Goal: Information Seeking & Learning: Learn about a topic

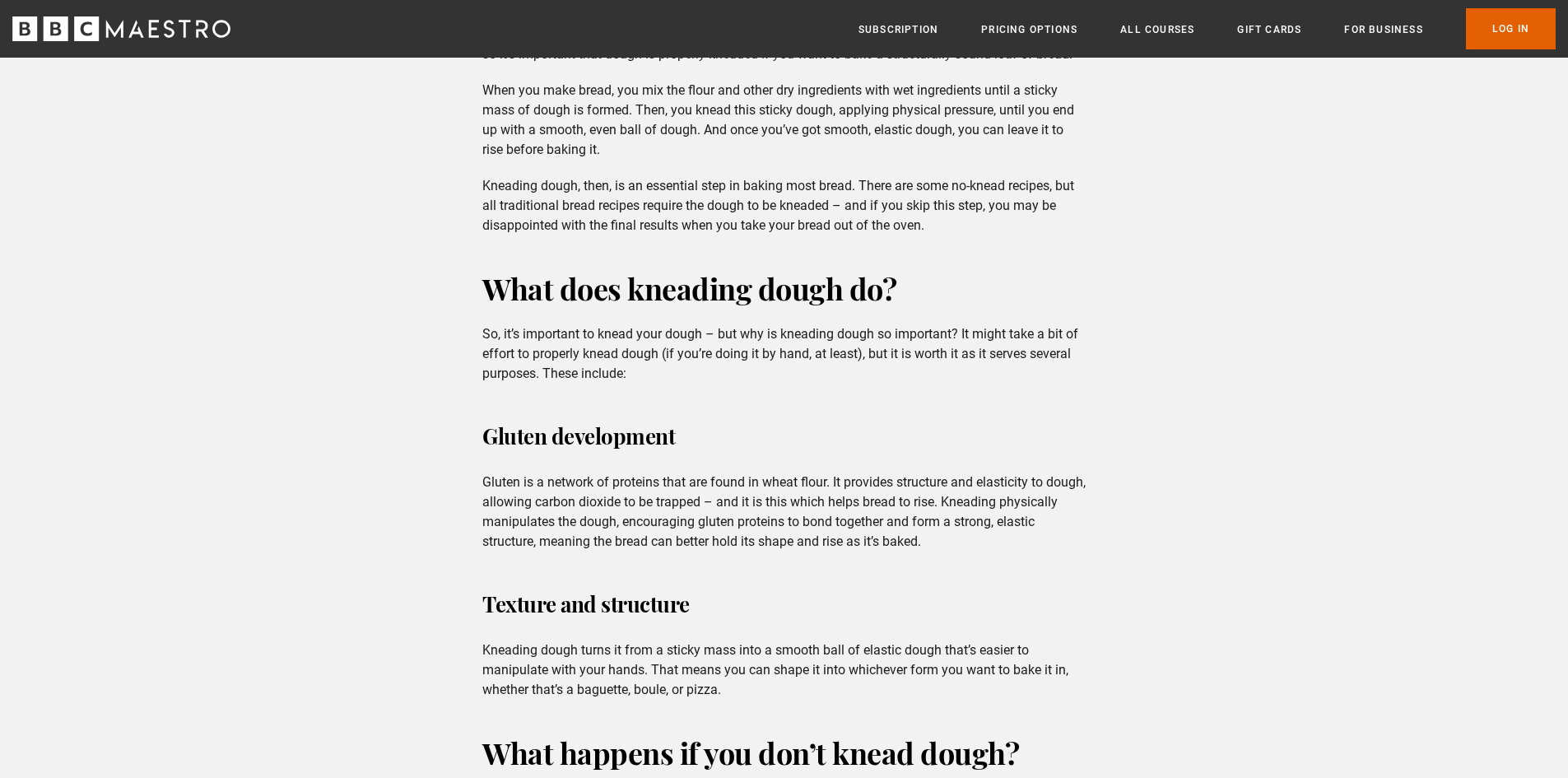
scroll to position [1482, 0]
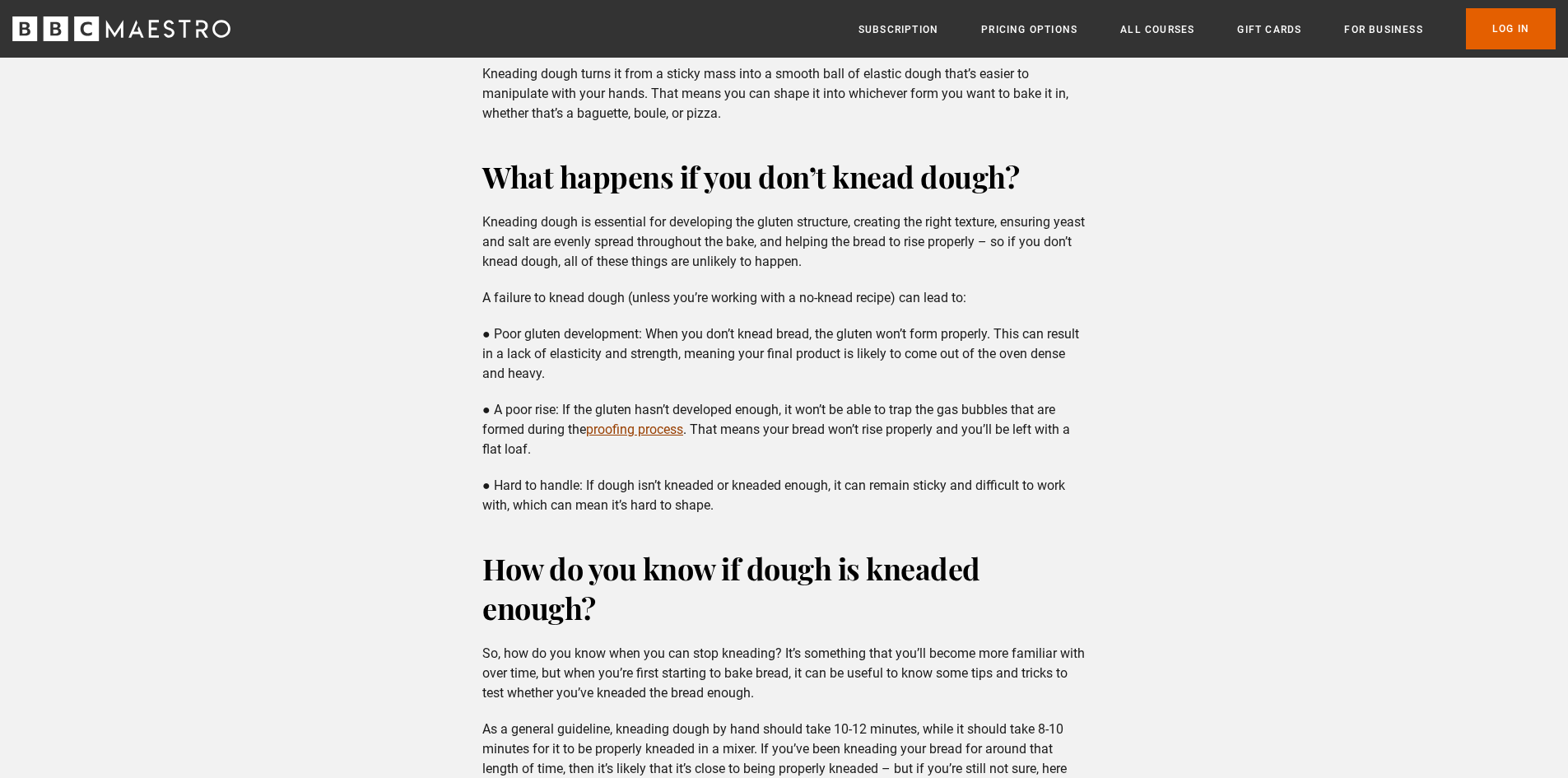
click at [668, 430] on link "proofing process" at bounding box center [634, 429] width 97 height 16
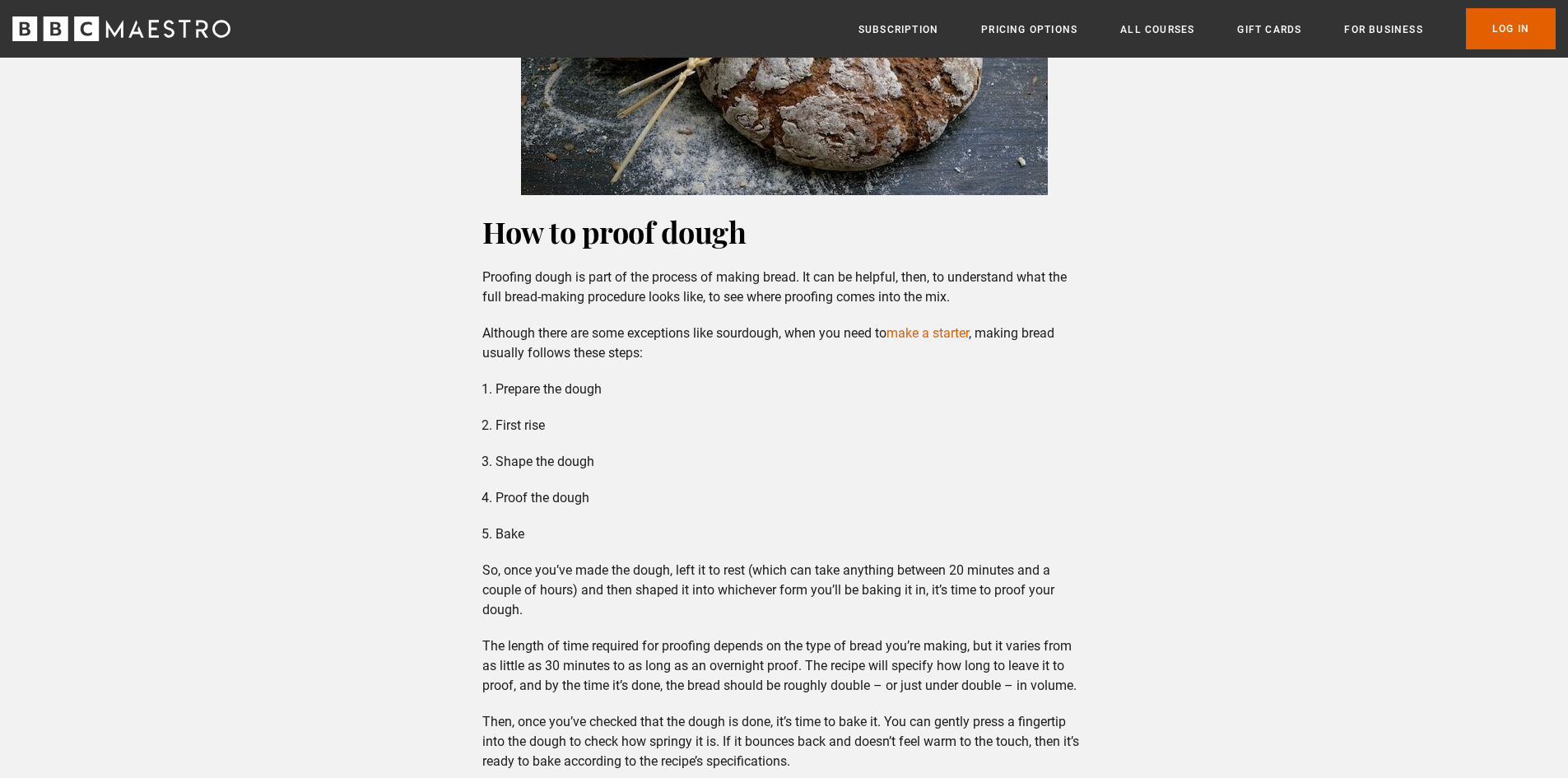
scroll to position [1482, 0]
